Goal: Communication & Community: Answer question/provide support

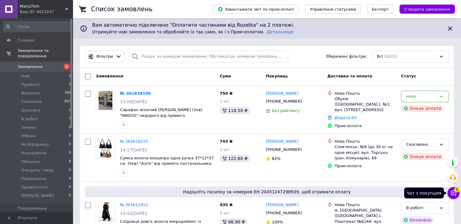
click at [451, 194] on icon at bounding box center [453, 193] width 6 height 6
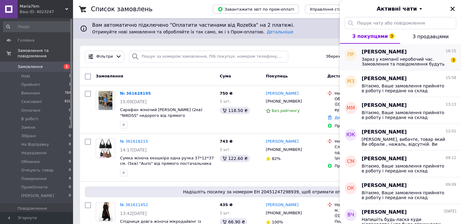
click at [390, 62] on span "Зараз у компанії неробочий час. Замовлення та повідомлення будуть оброблені в н…" at bounding box center [404, 62] width 86 height 10
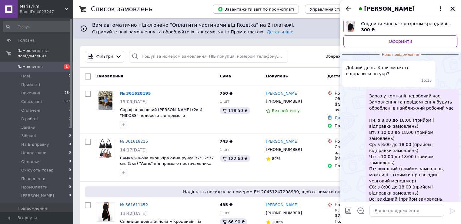
scroll to position [42, 0]
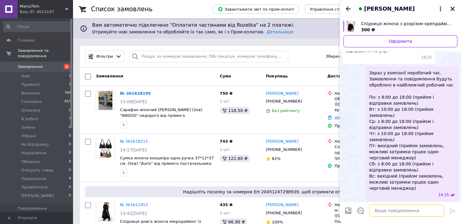
click at [385, 211] on textarea at bounding box center [406, 210] width 75 height 12
type textarea "Добрий день"
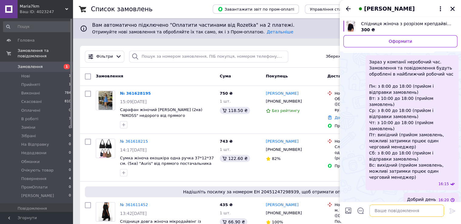
scroll to position [25, 0]
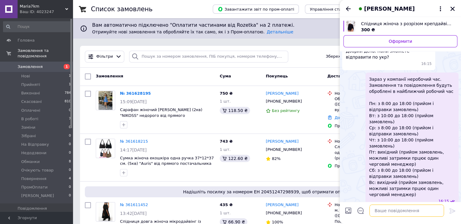
paste textarea "Відправки пн, ср, сб, склад працює з 6-ї ранку до 11-ї дня, потім упаковка поси…"
type textarea "Відправки пн, ср, сб, склад працює з 6-ї ранку до 11-ї дня, потім упаковка поси…"
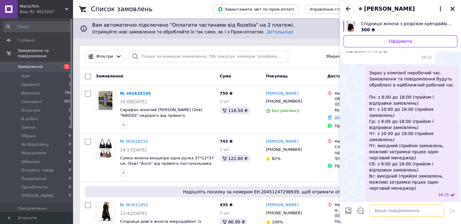
scroll to position [59, 0]
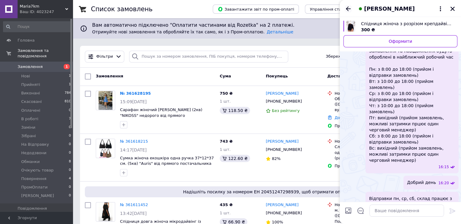
click at [351, 6] on icon "Назад" at bounding box center [347, 8] width 7 height 7
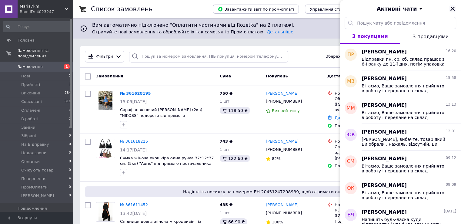
click at [454, 11] on icon "Закрити" at bounding box center [452, 8] width 5 height 5
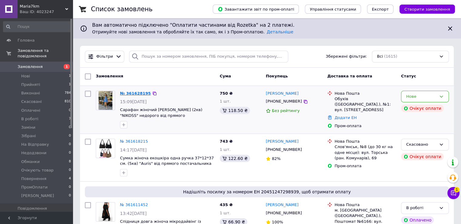
click at [124, 94] on link "№ 361628195" at bounding box center [135, 93] width 31 height 5
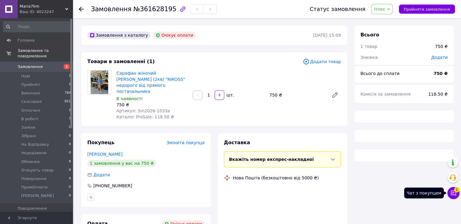
click at [452, 191] on icon at bounding box center [453, 193] width 6 height 6
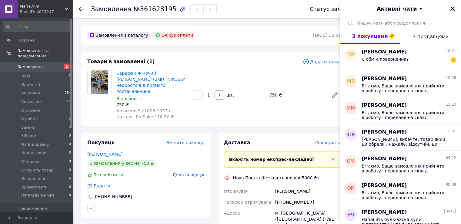
click at [450, 10] on icon "Закрити" at bounding box center [452, 9] width 4 height 4
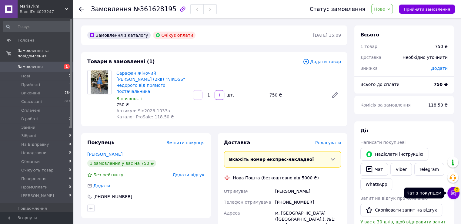
click at [454, 195] on icon at bounding box center [453, 193] width 6 height 6
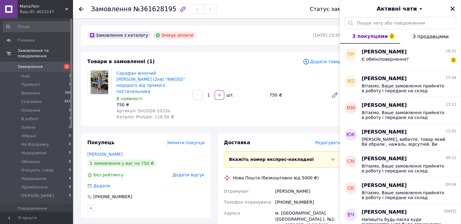
click at [448, 10] on div "Активні чати" at bounding box center [400, 8] width 121 height 17
click at [454, 10] on icon "Закрити" at bounding box center [452, 8] width 5 height 5
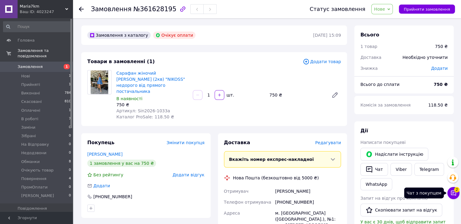
click at [453, 196] on button "Чат з покупцем 2" at bounding box center [453, 193] width 12 height 12
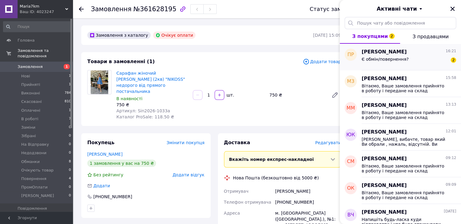
click at [432, 53] on div "Поліна Рубайко 16:21" at bounding box center [408, 51] width 95 height 7
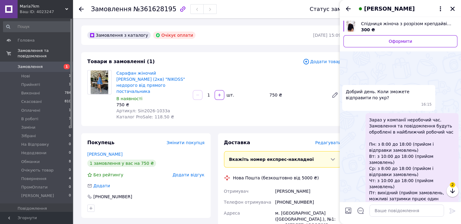
scroll to position [118, 0]
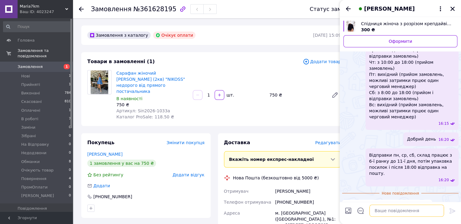
click at [416, 210] on textarea at bounding box center [406, 210] width 75 height 12
paste textarea "Повернення у нас є лише відразу з відділення пошти, після огляду товару і склад…"
type textarea "Повернення у нас є лише відразу з відділення пошти, після огляду товару і склад…"
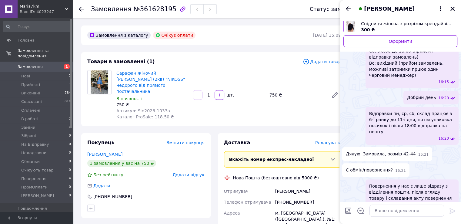
click at [451, 12] on div "Поліна Рубайко" at bounding box center [400, 8] width 121 height 17
click at [451, 8] on icon "Закрити" at bounding box center [452, 8] width 5 height 5
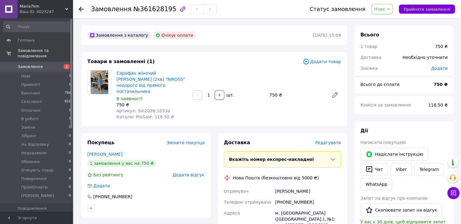
click at [393, 11] on span "Нове" at bounding box center [382, 9] width 22 height 10
click at [394, 35] on li "Недодзвони" at bounding box center [390, 33] width 39 height 9
click at [371, 172] on icon "button" at bounding box center [368, 168] width 7 height 7
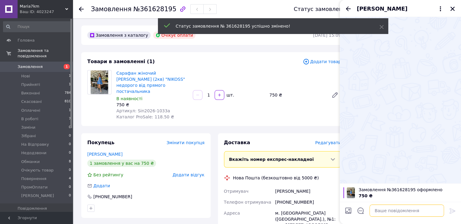
click at [390, 210] on textarea at bounding box center [406, 210] width 75 height 12
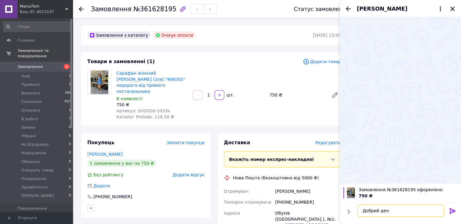
type textarea "Добрий день"
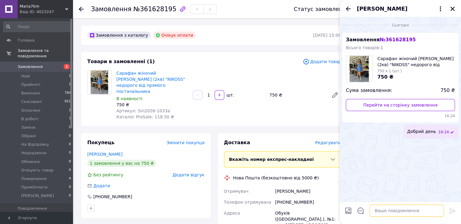
type textarea "[PERSON_NAME]"
paste textarea "Який колір та розмір Ви бажаєте?"
type textarea "Який колір та розмір Ви бажаєте?"
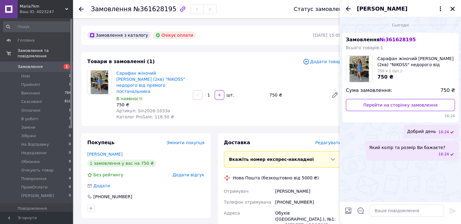
click at [348, 9] on icon "Назад" at bounding box center [347, 8] width 7 height 7
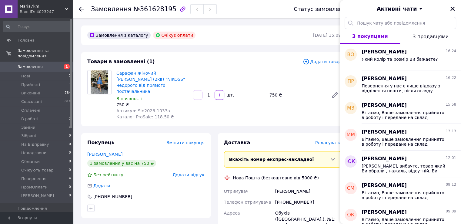
click at [81, 8] on use at bounding box center [81, 9] width 5 height 5
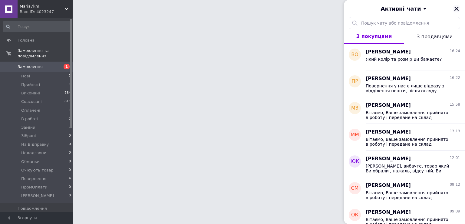
click at [459, 8] on icon "Закрити" at bounding box center [456, 8] width 5 height 5
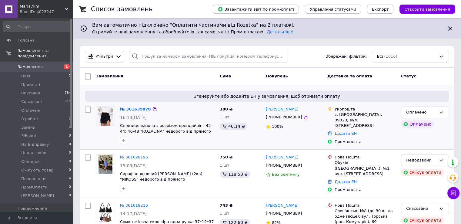
click at [143, 106] on div "№ 361639878" at bounding box center [135, 109] width 32 height 7
click at [137, 110] on link "№ 361639878" at bounding box center [135, 109] width 31 height 5
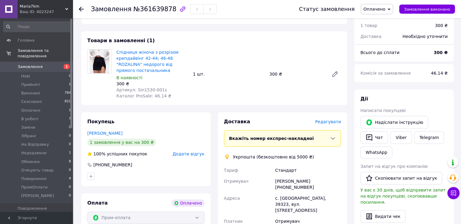
scroll to position [30, 0]
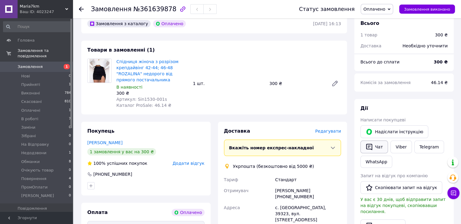
click at [378, 148] on button "Чат" at bounding box center [374, 146] width 28 height 13
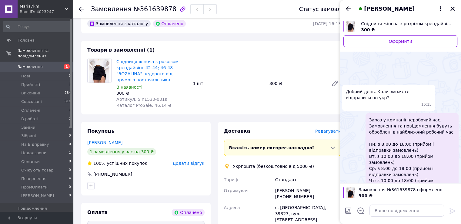
scroll to position [178, 0]
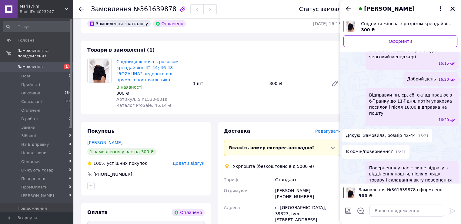
click at [452, 7] on icon "Закрити" at bounding box center [452, 8] width 5 height 5
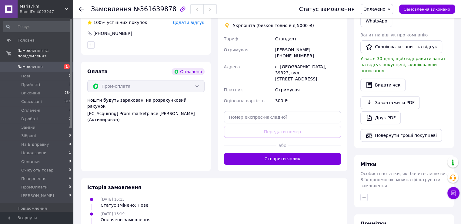
scroll to position [236, 0]
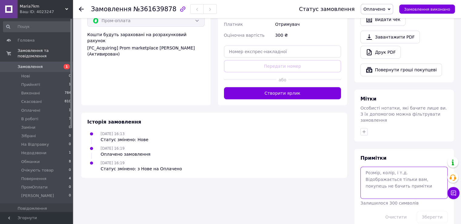
click at [413, 166] on textarea at bounding box center [403, 182] width 87 height 32
click at [408, 166] on textarea "42-44, фото" at bounding box center [403, 182] width 87 height 32
paste textarea "#опл ПромОплата"
click at [409, 168] on textarea "#опл ПромОплата 42-44, фото" at bounding box center [403, 182] width 87 height 32
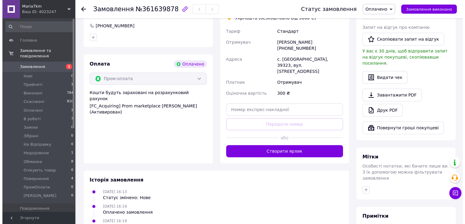
scroll to position [85, 0]
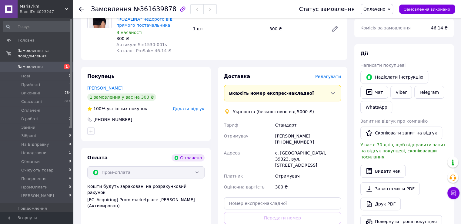
click at [324, 79] on span "Редагувати" at bounding box center [328, 76] width 26 height 5
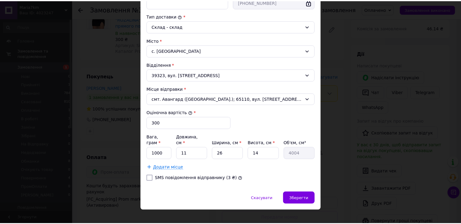
scroll to position [124, 0]
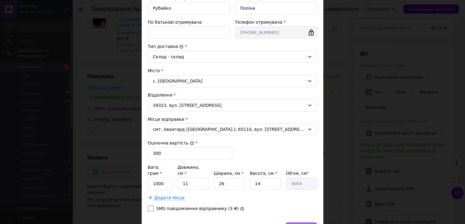
click at [314, 222] on div "Зберегти" at bounding box center [302, 228] width 32 height 12
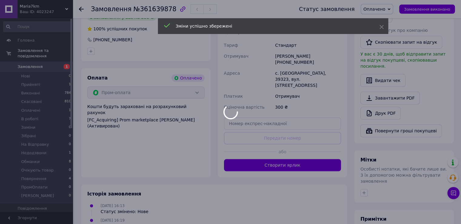
scroll to position [176, 0]
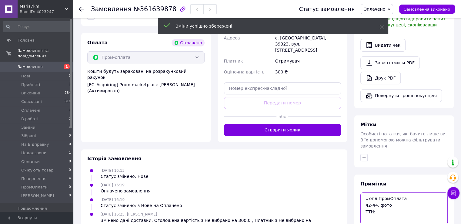
scroll to position [225, 0]
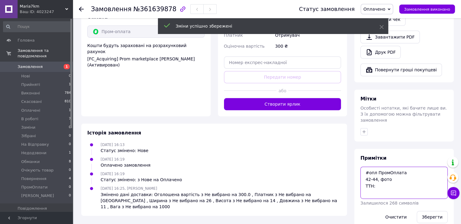
click at [375, 173] on textarea "#опл ПромОплата 42-44, фото ТТН:" at bounding box center [403, 182] width 87 height 32
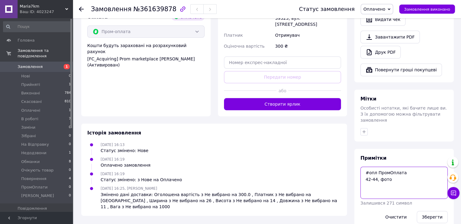
type textarea "#опл ПромОплата 42-44, фото"
drag, startPoint x: 395, startPoint y: 176, endPoint x: 363, endPoint y: 156, distance: 37.3
click at [363, 166] on textarea "#опл ПромОплата 42-44, фото" at bounding box center [403, 182] width 87 height 32
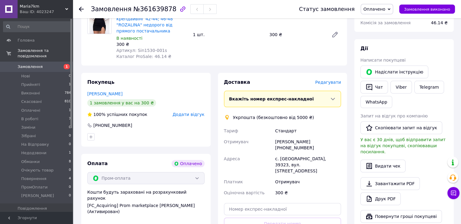
scroll to position [13, 0]
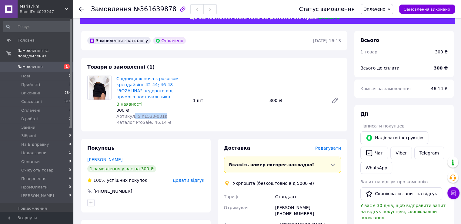
drag, startPoint x: 132, startPoint y: 115, endPoint x: 195, endPoint y: 115, distance: 62.7
click at [195, 115] on div "Спідниця жіноча з розрізом крепдайвінг 42-44; 46-48 "ROZALINA" недорого від пря…" at bounding box center [228, 100] width 229 height 52
copy span ": Sin1530-001s"
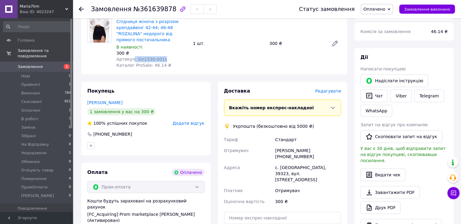
scroll to position [74, 0]
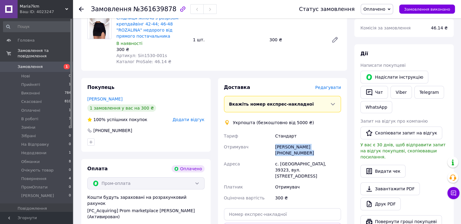
drag, startPoint x: 258, startPoint y: 147, endPoint x: 340, endPoint y: 147, distance: 81.5
click at [340, 147] on div "Тариф Стандарт Отримувач Поліна Рубайко +380937869387 Адреса с. Руденківка, 393…" at bounding box center [283, 166] width 120 height 73
copy div "Отримувач Поліна Рубайко +380937869387"
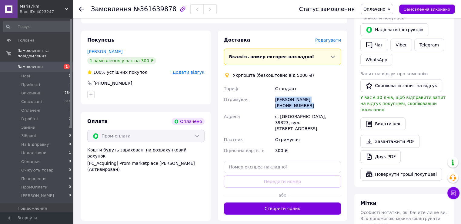
scroll to position [135, 0]
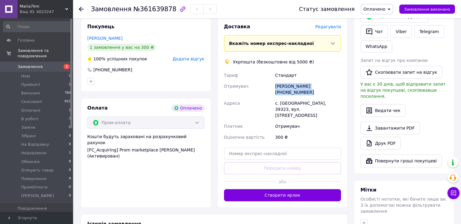
click at [378, 11] on span "Оплачено" at bounding box center [374, 9] width 22 height 5
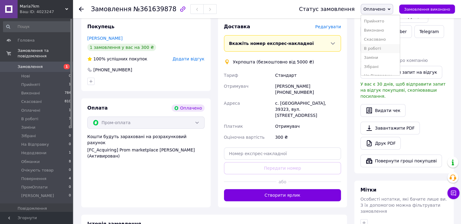
click at [383, 48] on li "В роботі" at bounding box center [380, 48] width 39 height 9
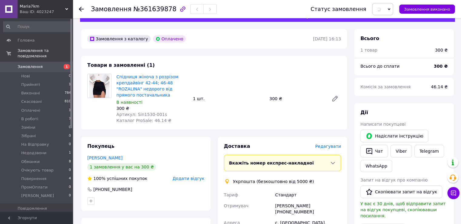
scroll to position [13, 0]
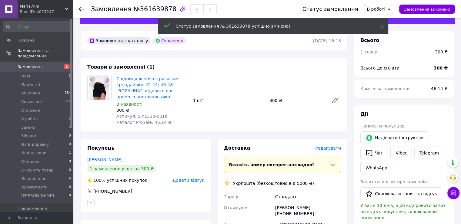
click at [374, 156] on button "Чат" at bounding box center [374, 152] width 28 height 13
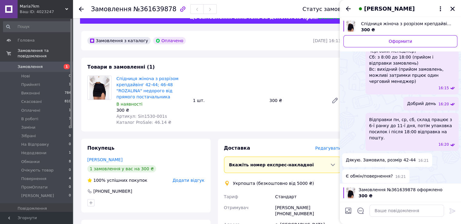
scroll to position [162, 0]
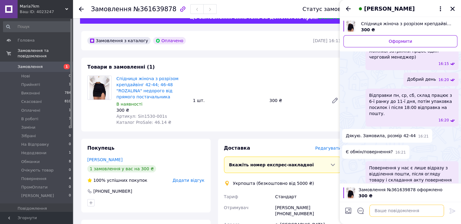
click at [413, 207] on textarea at bounding box center [406, 210] width 75 height 12
paste textarea "Ваше замовлення прийнято в роботу і передане на склад 1000_VESHCHEY. У Вас в ка…"
type textarea "Ваше замовлення прийнято в роботу і передане на склад 1000_VESHCHEY. У Вас в ка…"
click at [454, 7] on icon "Закрити" at bounding box center [452, 8] width 5 height 5
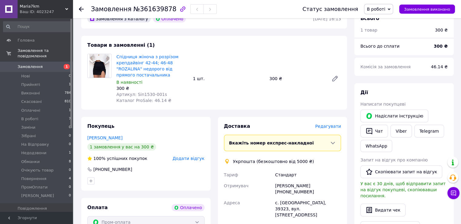
scroll to position [104, 0]
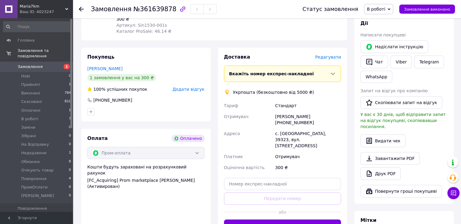
click at [289, 128] on div "с. Руденківка, 39323, вул. Дніпровська, 2" at bounding box center [308, 139] width 68 height 23
copy div "Руденківка"
click at [52, 64] on span "Замовлення" at bounding box center [37, 66] width 38 height 5
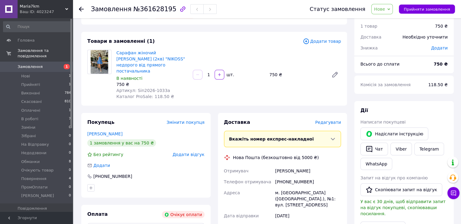
scroll to position [61, 0]
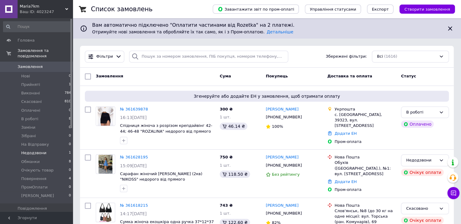
click at [45, 148] on li "Недодзвони 1" at bounding box center [37, 152] width 75 height 8
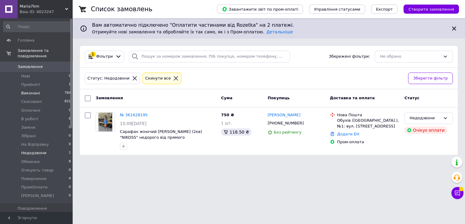
click at [35, 89] on li "Виконані 784" at bounding box center [37, 93] width 75 height 8
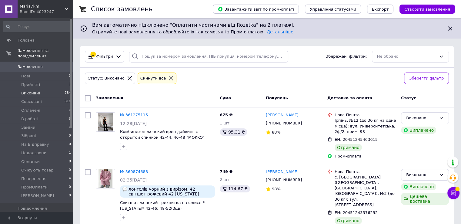
click at [39, 64] on span "Замовлення" at bounding box center [30, 66] width 25 height 5
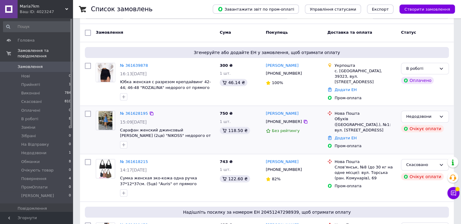
scroll to position [61, 0]
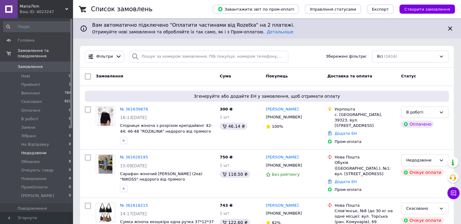
click at [46, 148] on li "Недодзвони 1" at bounding box center [37, 152] width 75 height 8
